Goal: Information Seeking & Learning: Learn about a topic

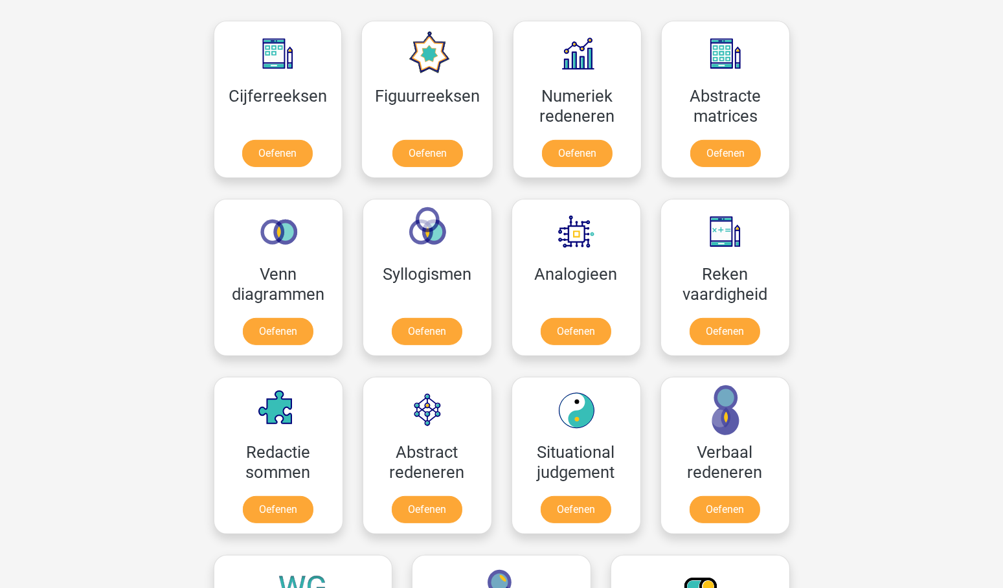
scroll to position [683, 0]
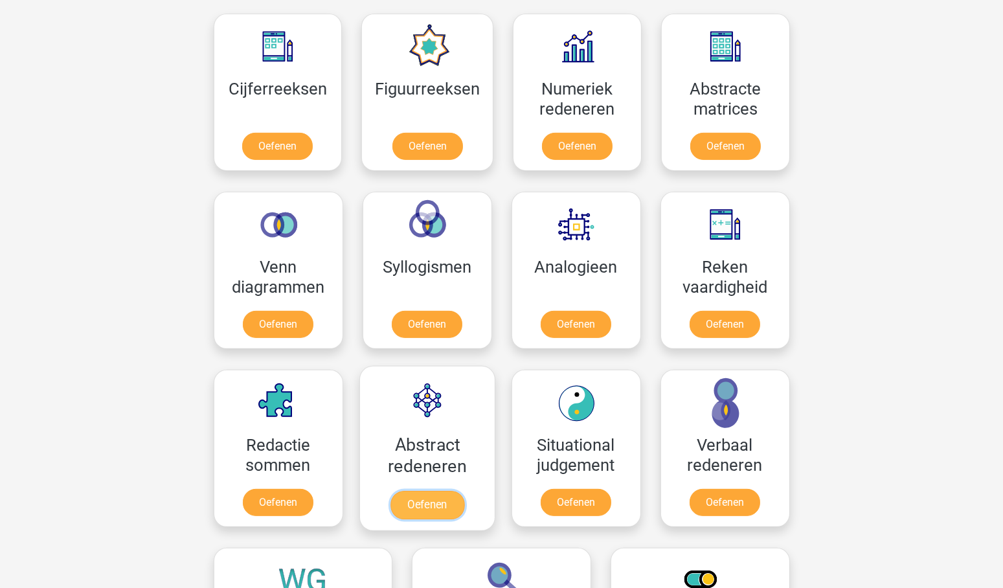
click at [434, 493] on link "Oefenen" at bounding box center [427, 505] width 74 height 28
click at [434, 323] on link "Oefenen" at bounding box center [427, 327] width 74 height 28
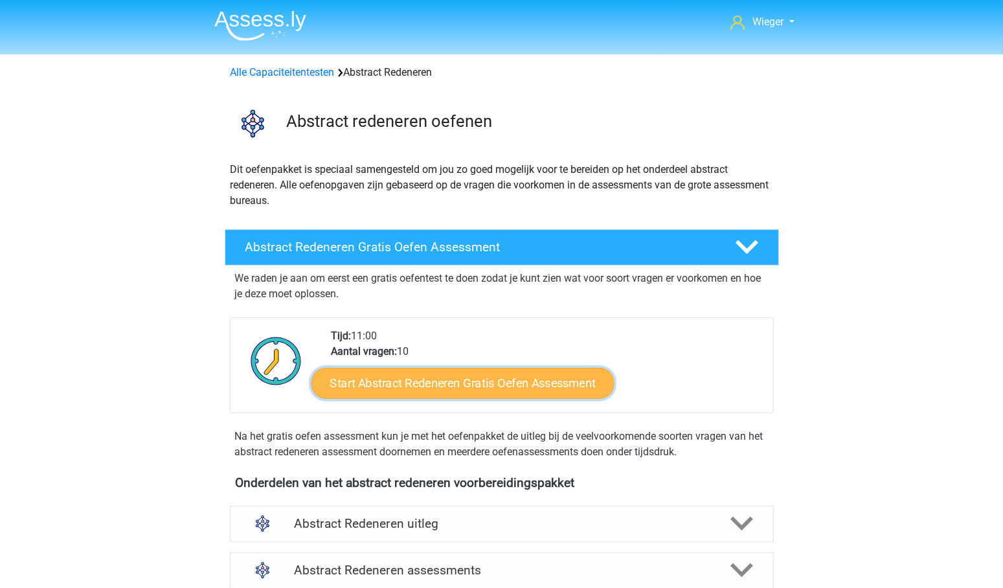
click at [509, 380] on link "Start Abstract Redeneren Gratis Oefen Assessment" at bounding box center [462, 382] width 303 height 31
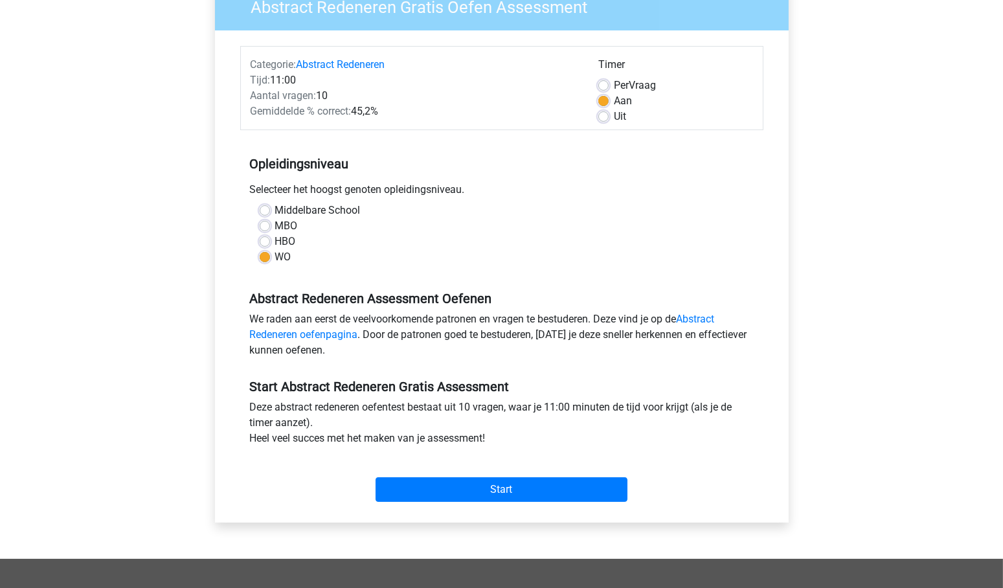
scroll to position [124, 0]
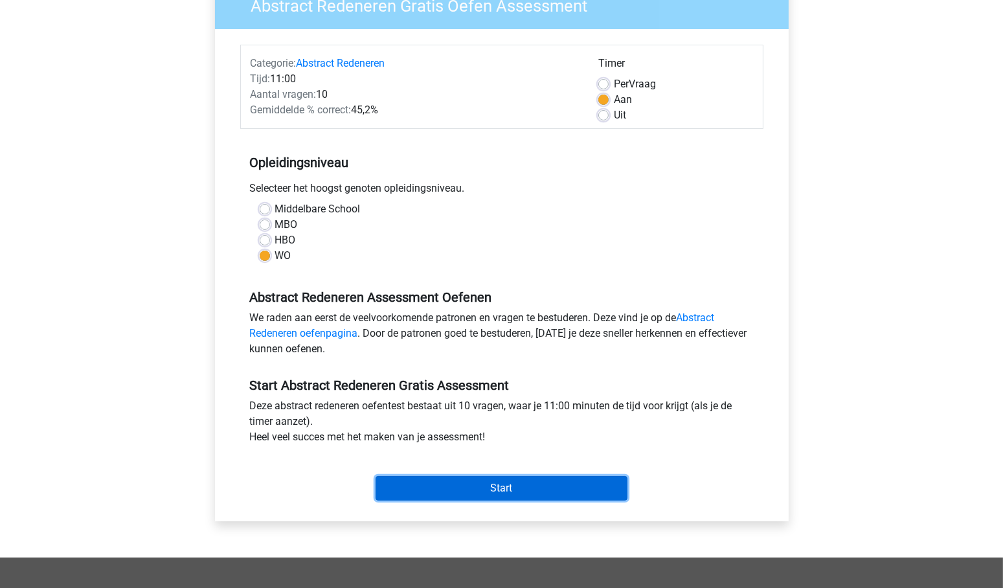
click at [507, 485] on input "Start" at bounding box center [501, 488] width 252 height 25
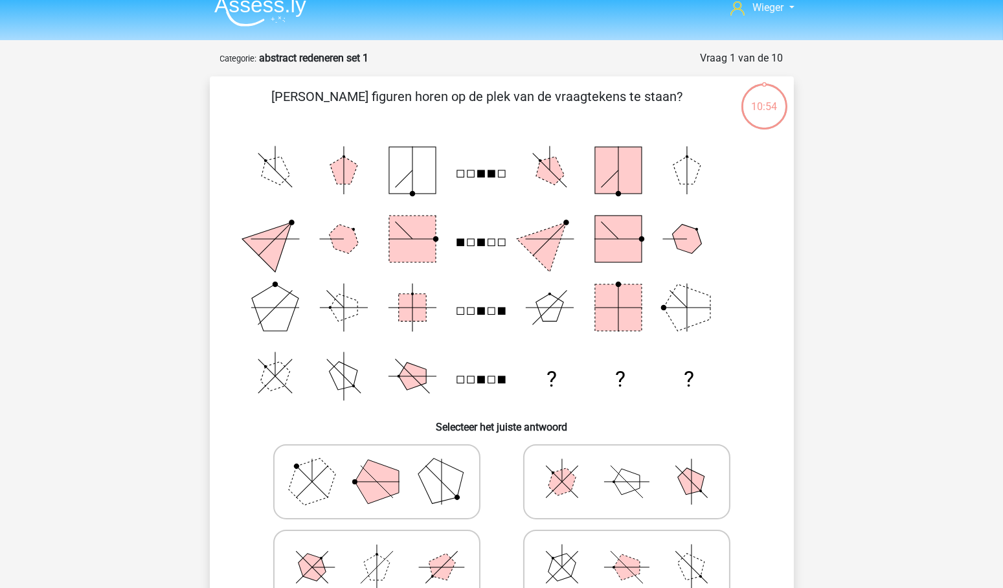
scroll to position [8, 0]
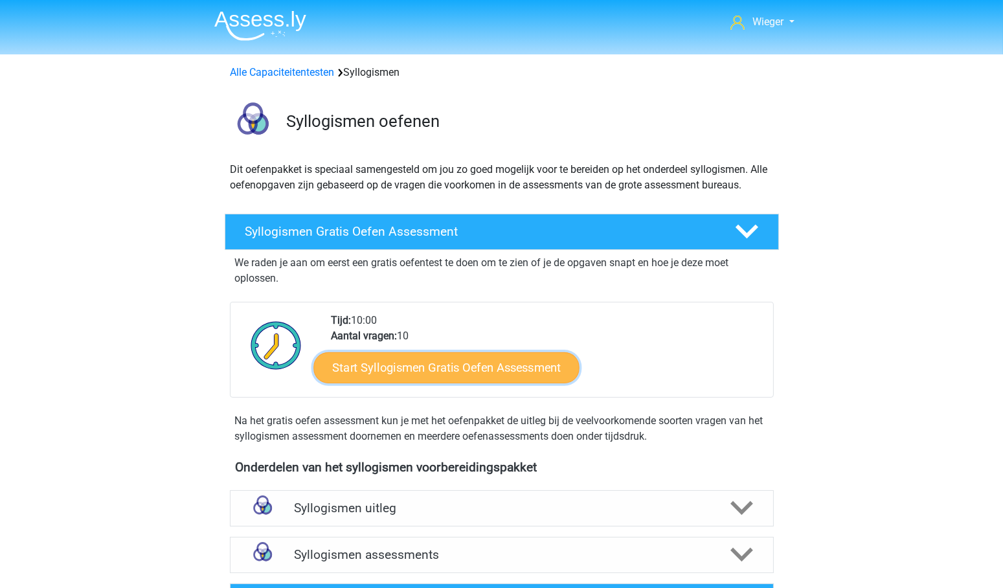
click at [480, 363] on link "Start Syllogismen Gratis Oefen Assessment" at bounding box center [446, 366] width 266 height 31
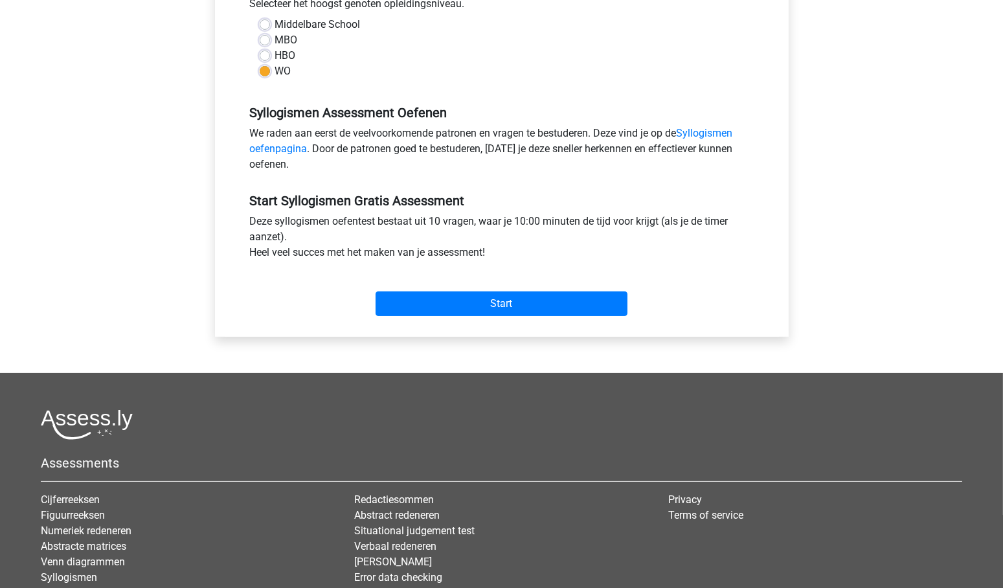
scroll to position [309, 0]
click at [504, 296] on input "Start" at bounding box center [501, 303] width 252 height 25
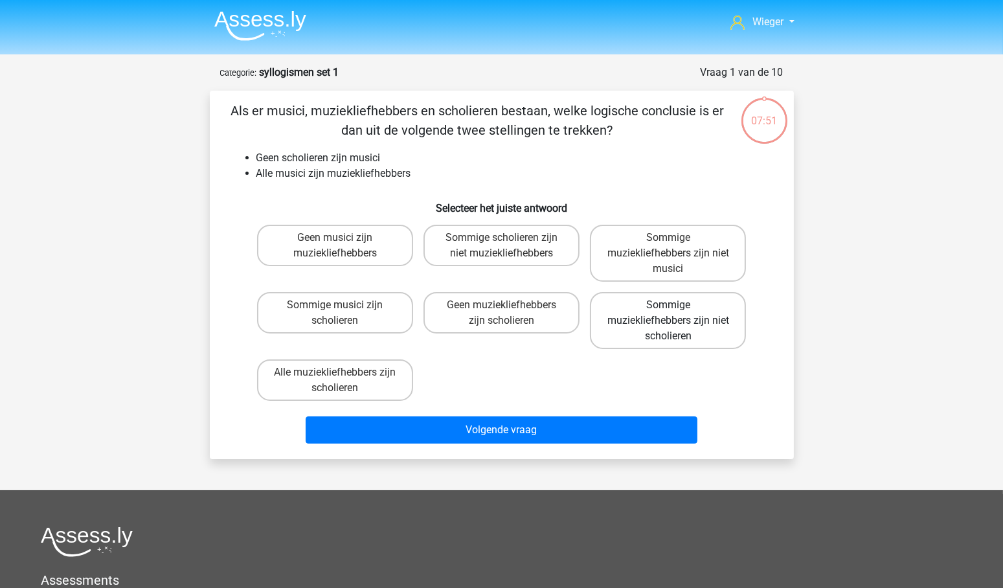
click at [679, 318] on label "Sommige muziekliefhebbers zijn niet scholieren" at bounding box center [668, 320] width 156 height 57
click at [676, 313] on input "Sommige muziekliefhebbers zijn niet scholieren" at bounding box center [672, 309] width 8 height 8
radio input "true"
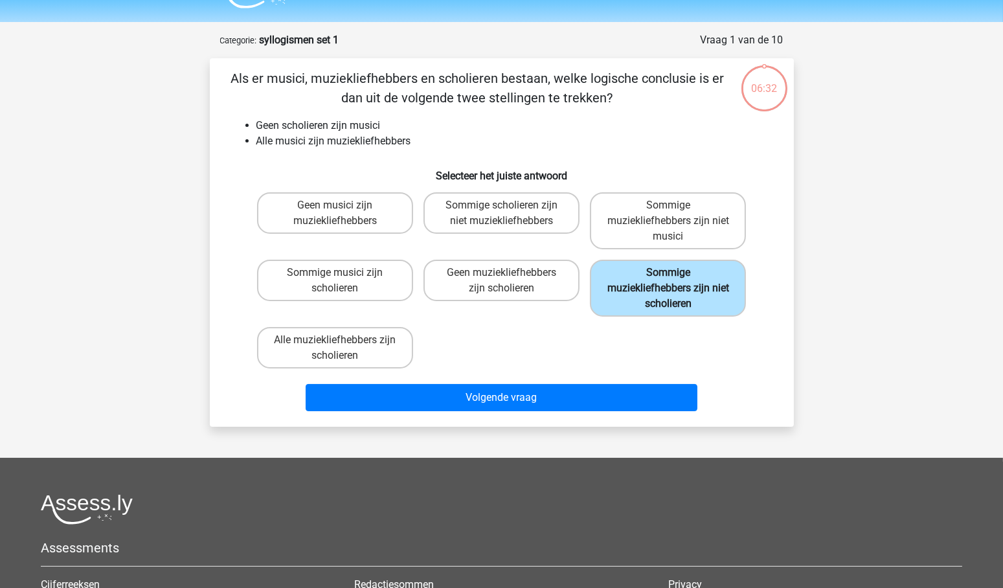
scroll to position [27, 0]
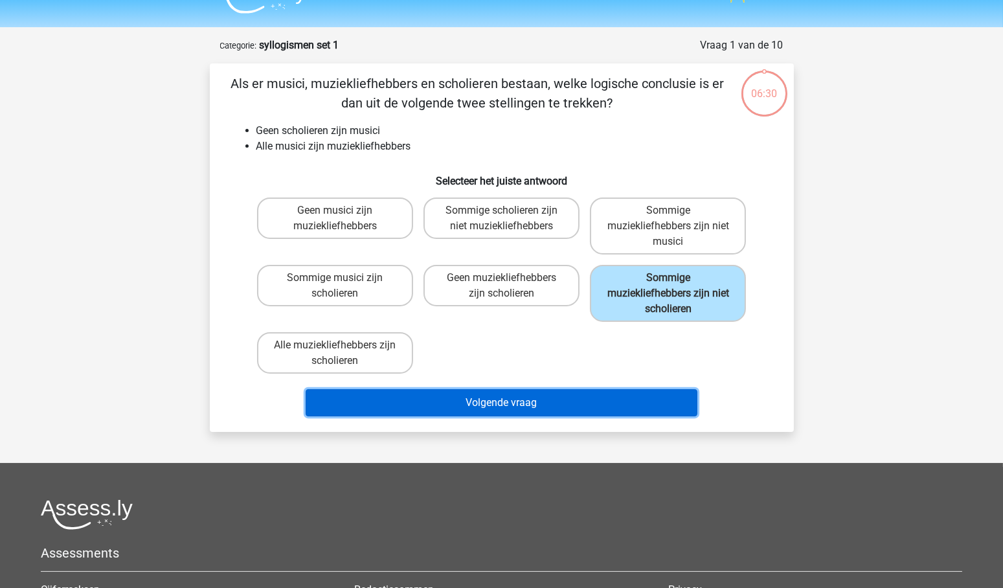
click at [518, 398] on button "Volgende vraag" at bounding box center [502, 402] width 392 height 27
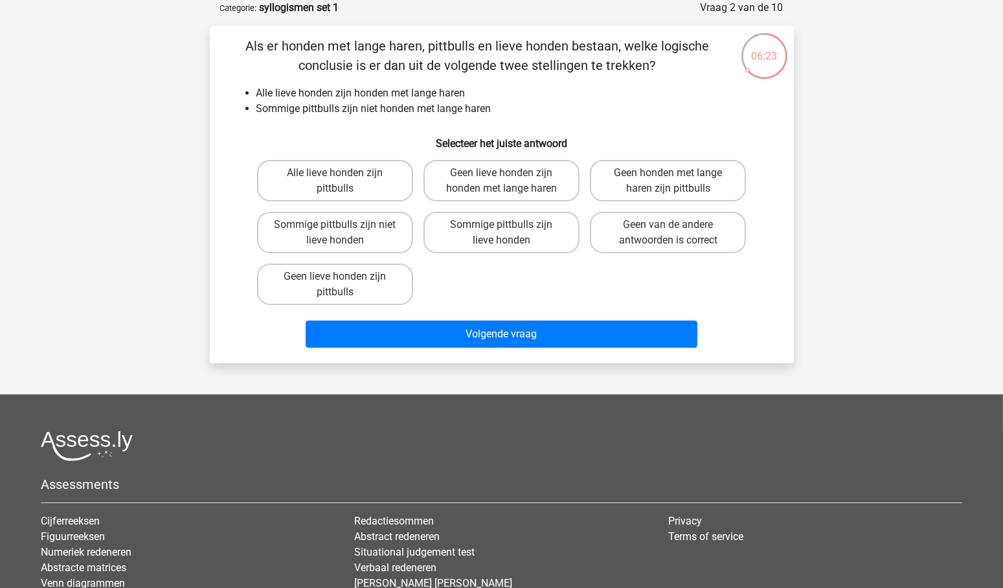
scroll to position [0, 0]
